Goal: Task Accomplishment & Management: Manage account settings

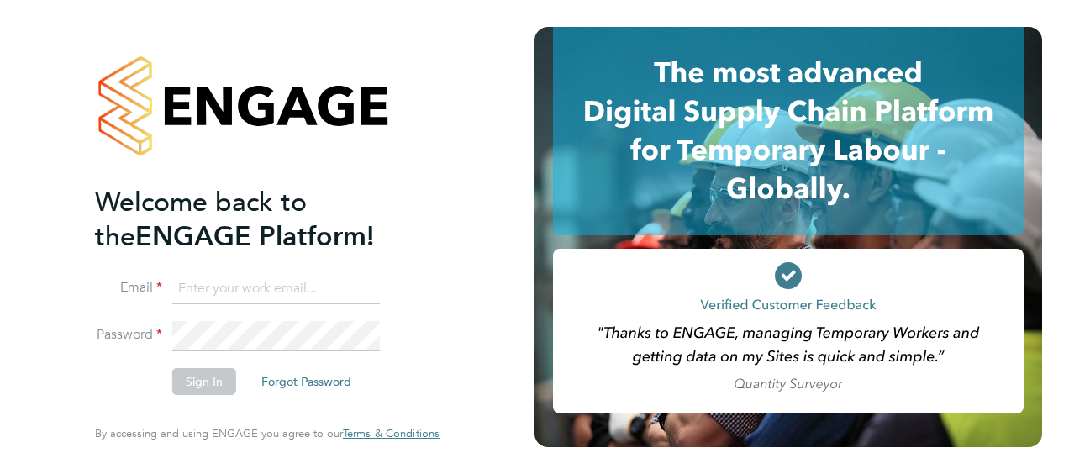
type input "sarah.porcas@justice.gov.uk"
click at [201, 379] on button "Sign In" at bounding box center [204, 381] width 64 height 27
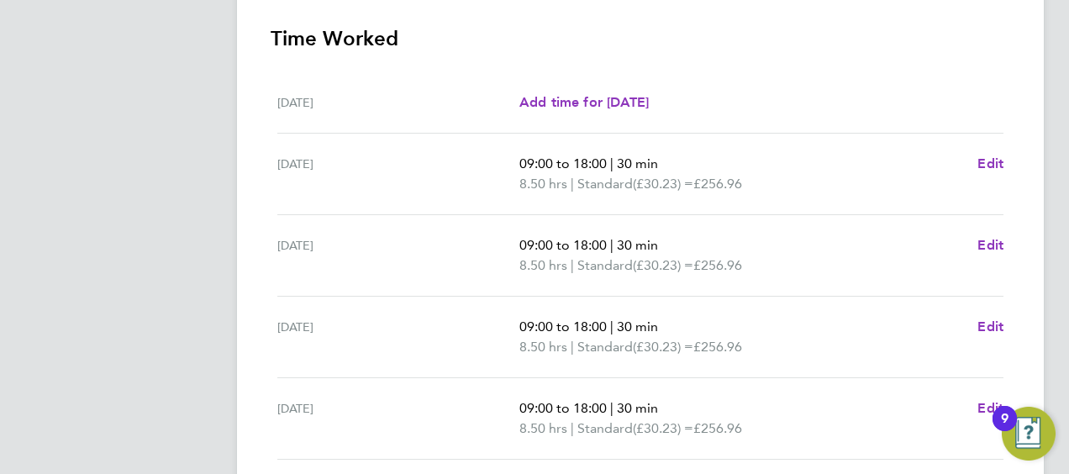
scroll to position [504, 0]
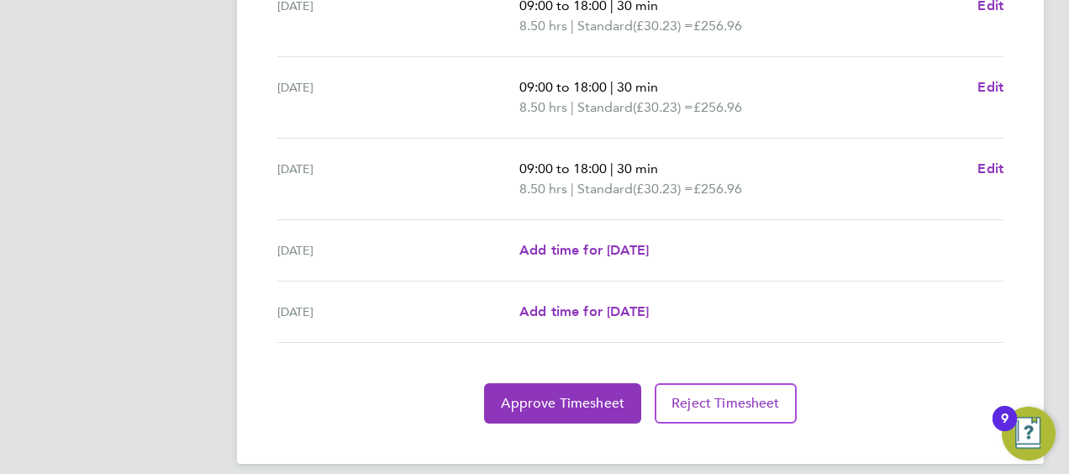
scroll to position [730, 0]
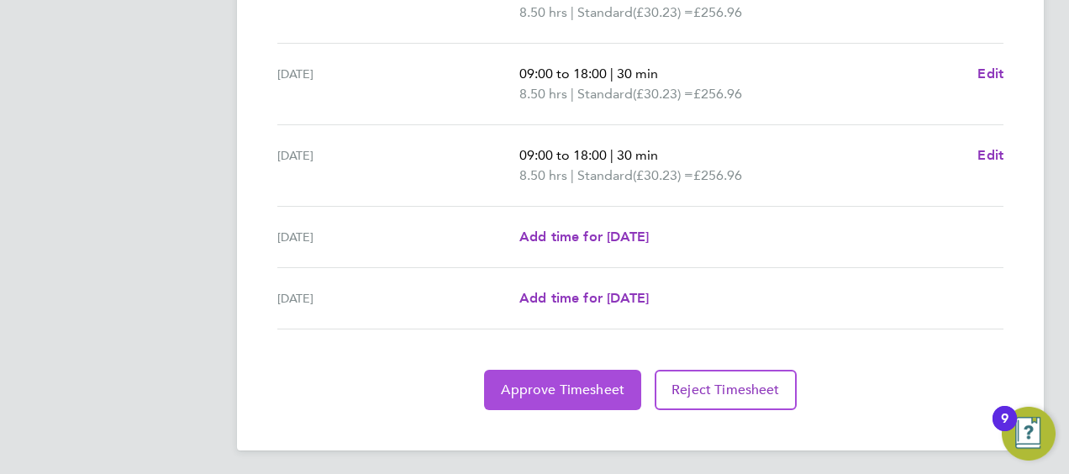
click at [563, 388] on span "Approve Timesheet" at bounding box center [563, 390] width 124 height 17
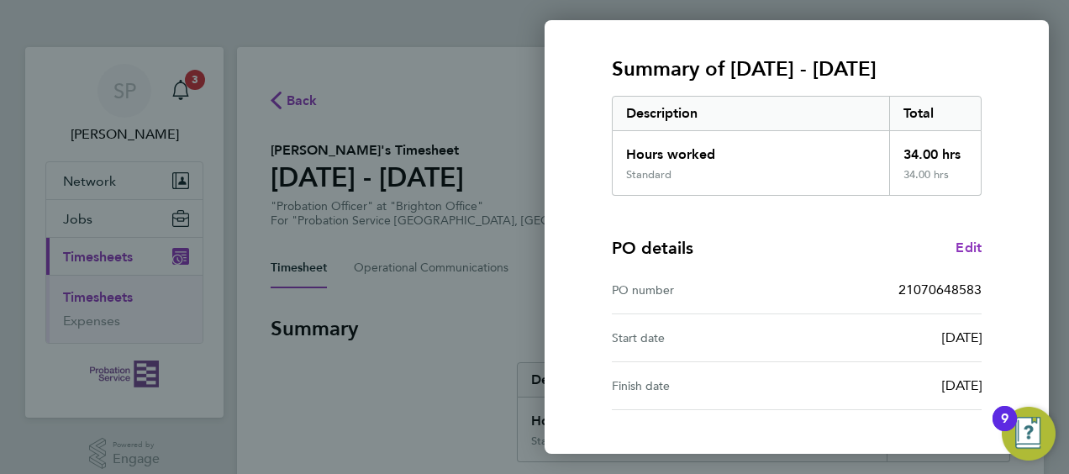
scroll to position [329, 0]
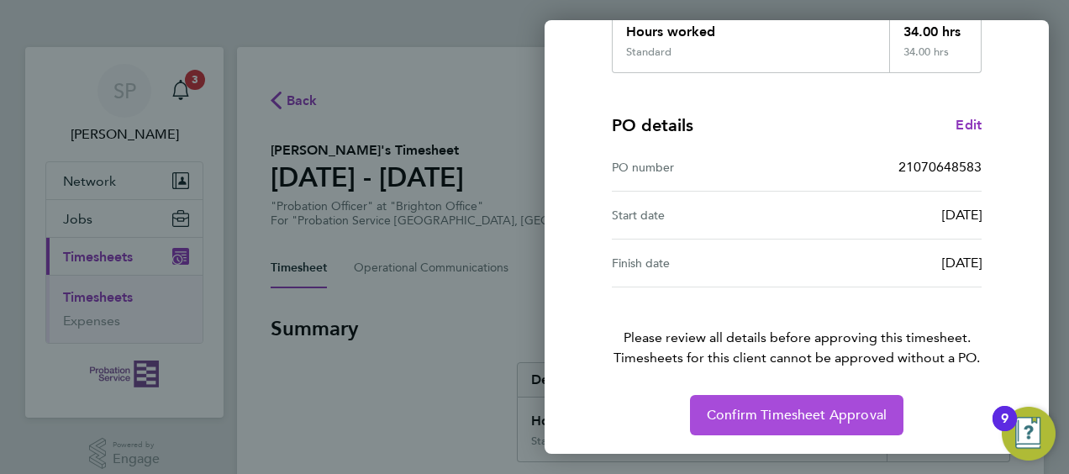
click at [826, 402] on button "Confirm Timesheet Approval" at bounding box center [796, 415] width 213 height 40
